Goal: Obtain resource: Obtain resource

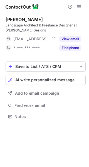
scroll to position [113, 89]
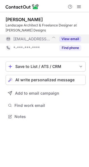
click at [68, 37] on button "View email" at bounding box center [70, 39] width 22 height 6
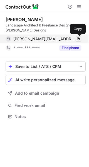
click at [78, 38] on span at bounding box center [78, 39] width 4 height 4
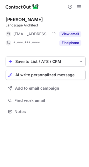
scroll to position [108, 89]
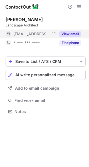
click at [68, 33] on button "View email" at bounding box center [70, 34] width 22 height 6
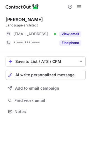
scroll to position [108, 89]
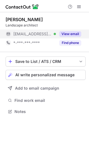
click at [75, 34] on button "View email" at bounding box center [70, 34] width 22 height 6
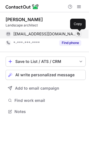
click at [78, 35] on span at bounding box center [78, 34] width 4 height 4
